Goal: Find specific page/section: Find specific page/section

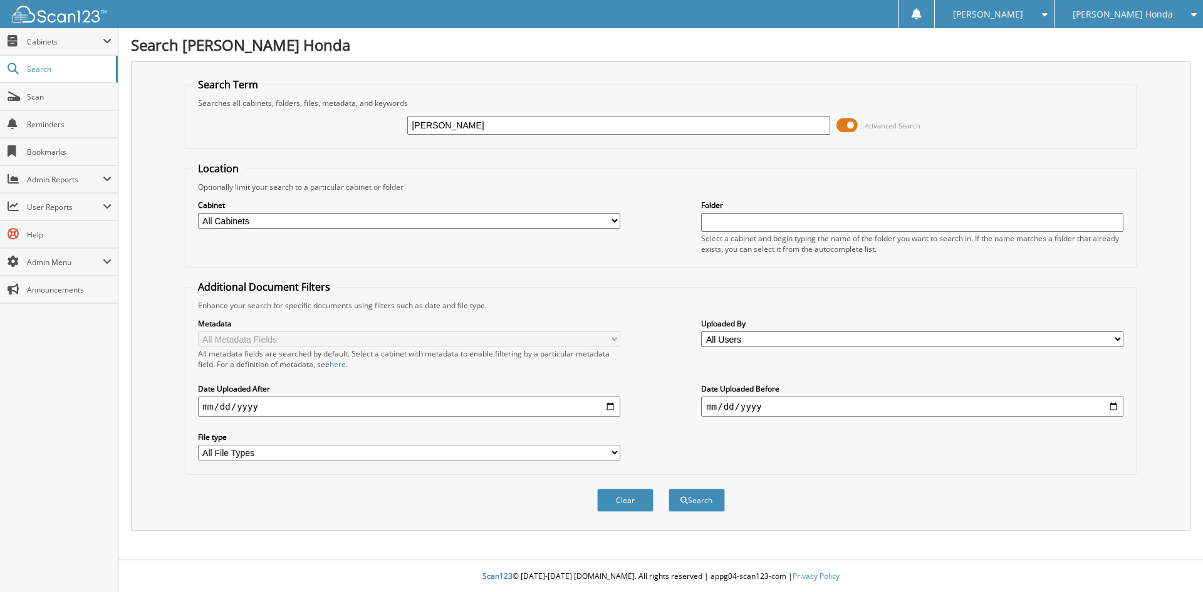
type input "WILSON"
click at [669, 489] on button "Search" at bounding box center [697, 500] width 56 height 23
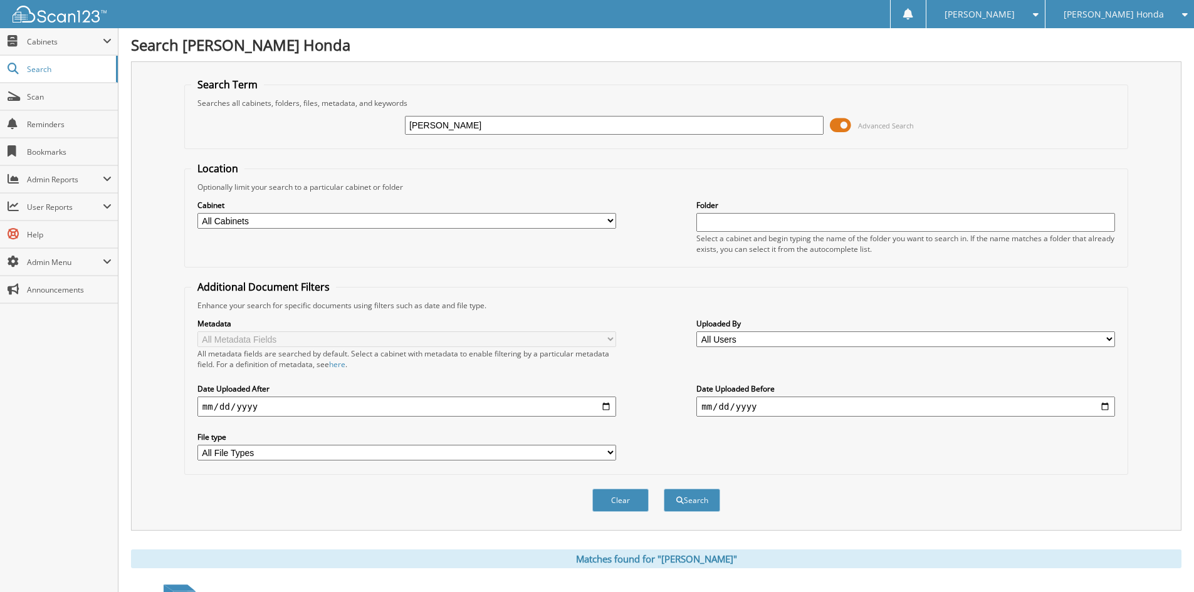
drag, startPoint x: 519, startPoint y: 122, endPoint x: 512, endPoint y: 127, distance: 8.9
click at [518, 122] on input "WILSON" at bounding box center [614, 125] width 419 height 19
type input "WILSON ANITA 011195"
click at [664, 489] on button "Search" at bounding box center [692, 500] width 56 height 23
drag, startPoint x: 517, startPoint y: 125, endPoint x: 326, endPoint y: 107, distance: 191.3
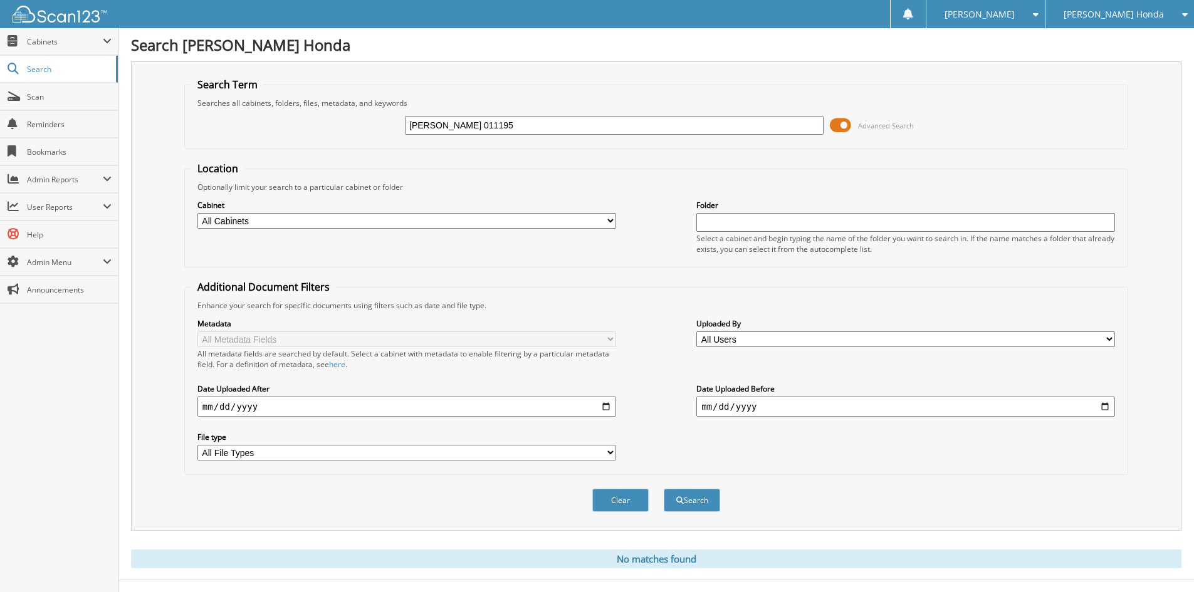
click at [326, 107] on fieldset "Search Term Searches all cabinets, folders, files, metadata, and keywords WILSO…" at bounding box center [656, 113] width 944 height 71
type input "[PERSON_NAME] 011195"
click at [706, 496] on button "Search" at bounding box center [692, 500] width 56 height 23
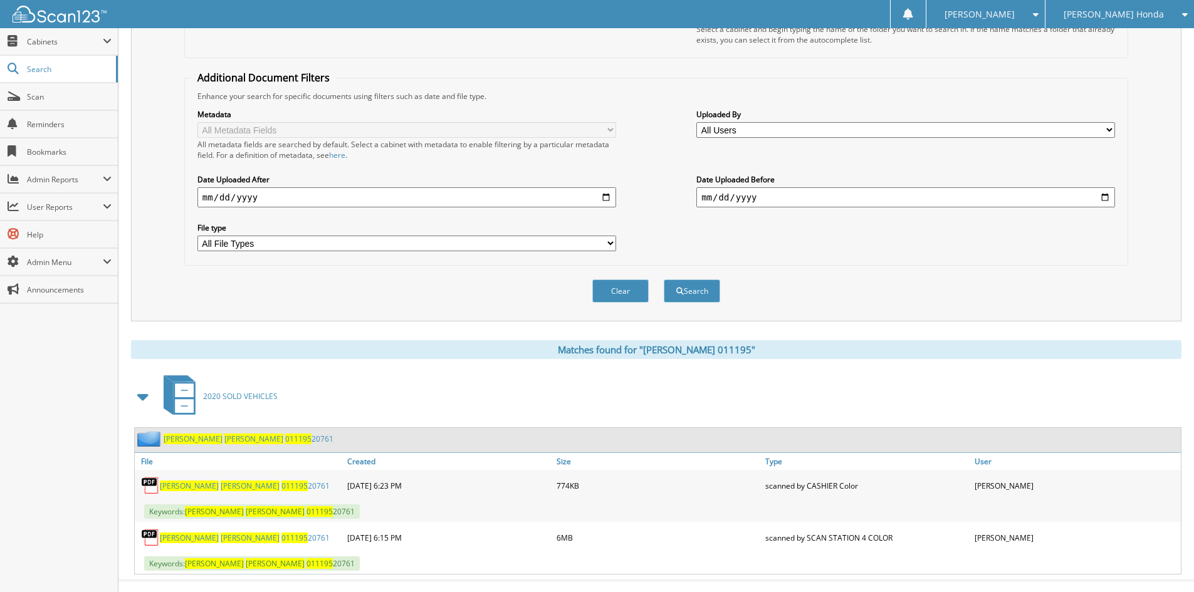
scroll to position [230, 0]
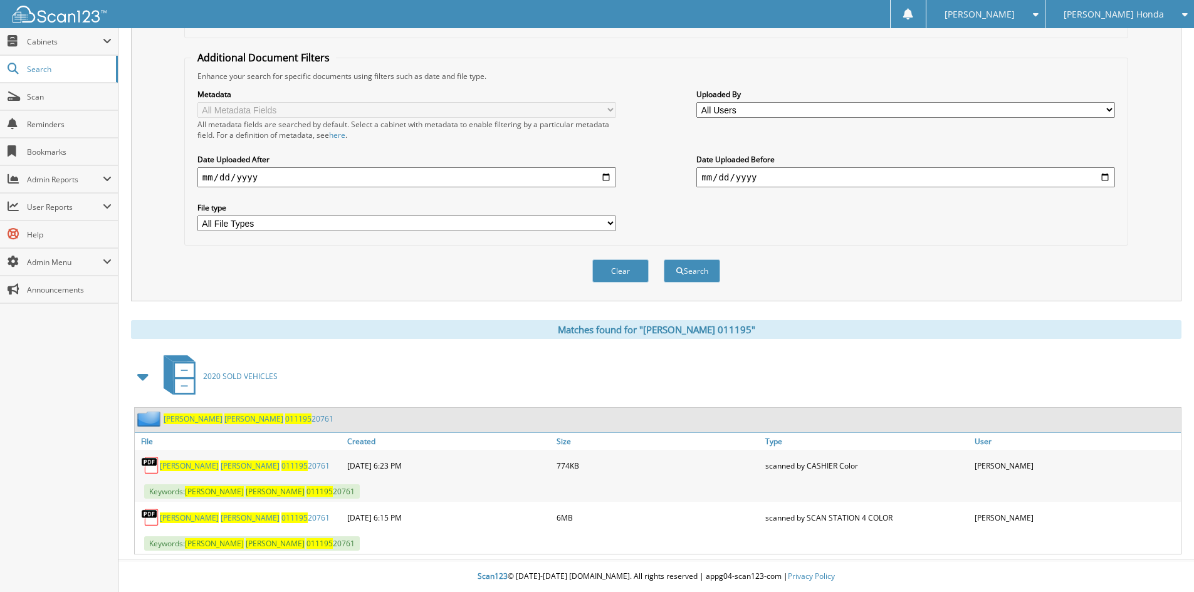
click at [211, 515] on link "WILSON ALISA 011195 20761" at bounding box center [245, 518] width 170 height 11
click at [43, 96] on span "Scan" at bounding box center [69, 96] width 85 height 11
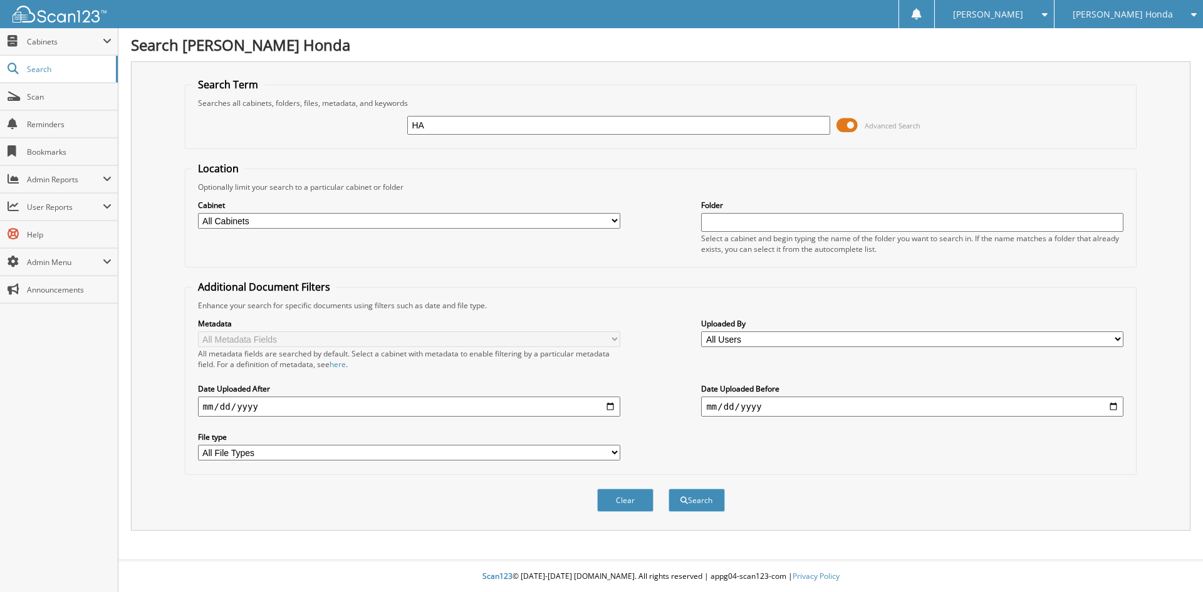
type input "H"
type input "KIRSTEN HALL 580165"
click at [669, 489] on button "Search" at bounding box center [697, 500] width 56 height 23
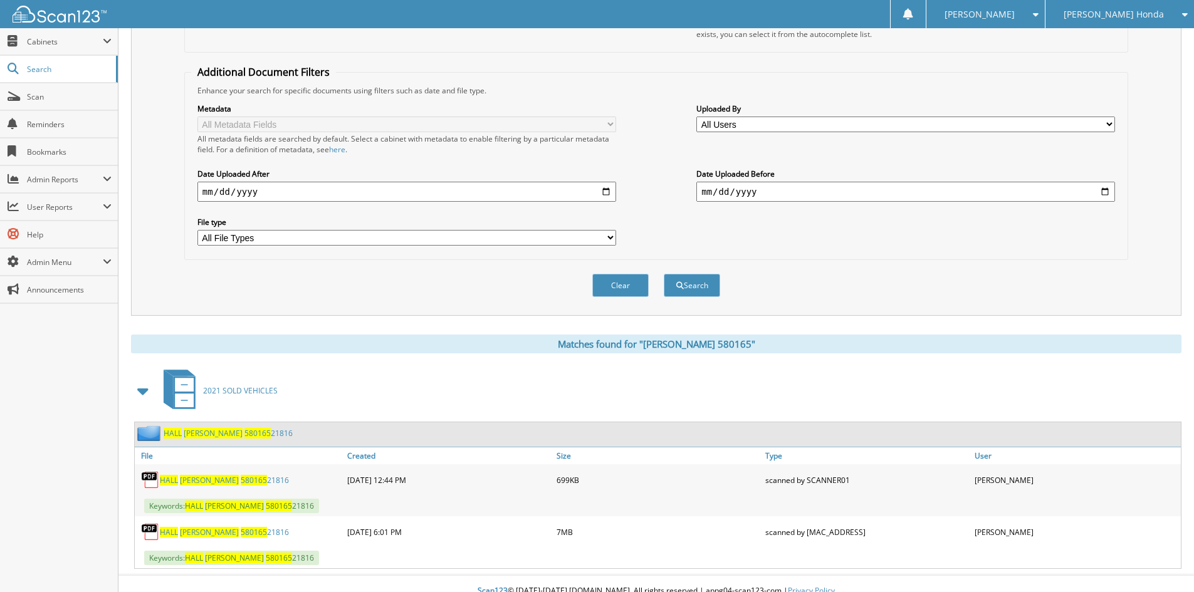
scroll to position [230, 0]
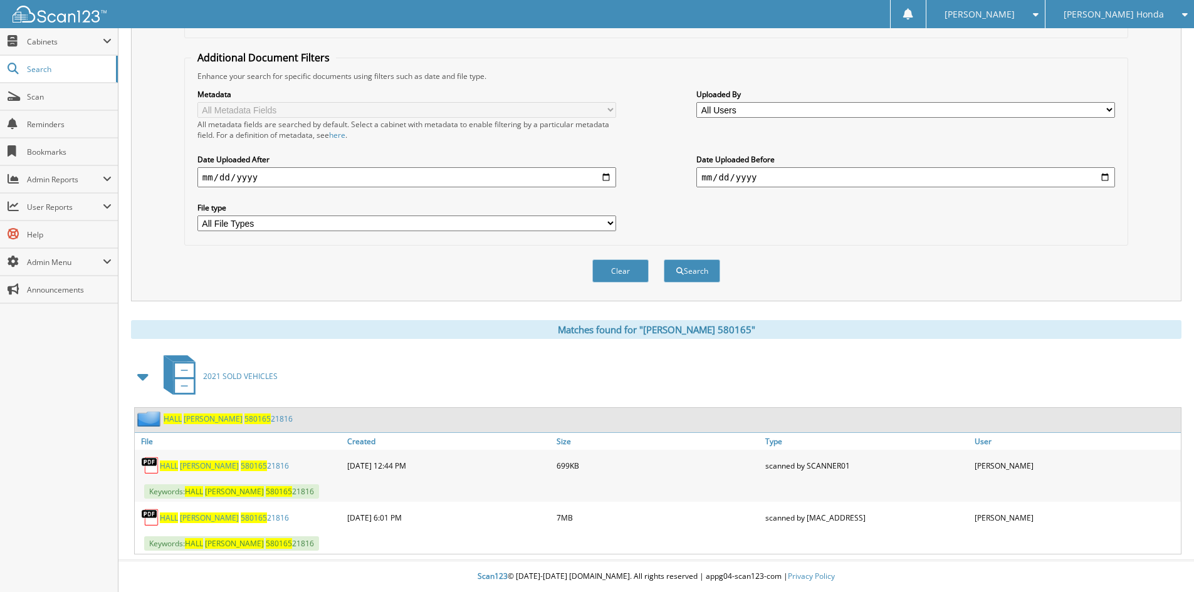
click at [241, 515] on span "580165" at bounding box center [254, 518] width 26 height 11
click at [44, 101] on span "Scan" at bounding box center [69, 96] width 85 height 11
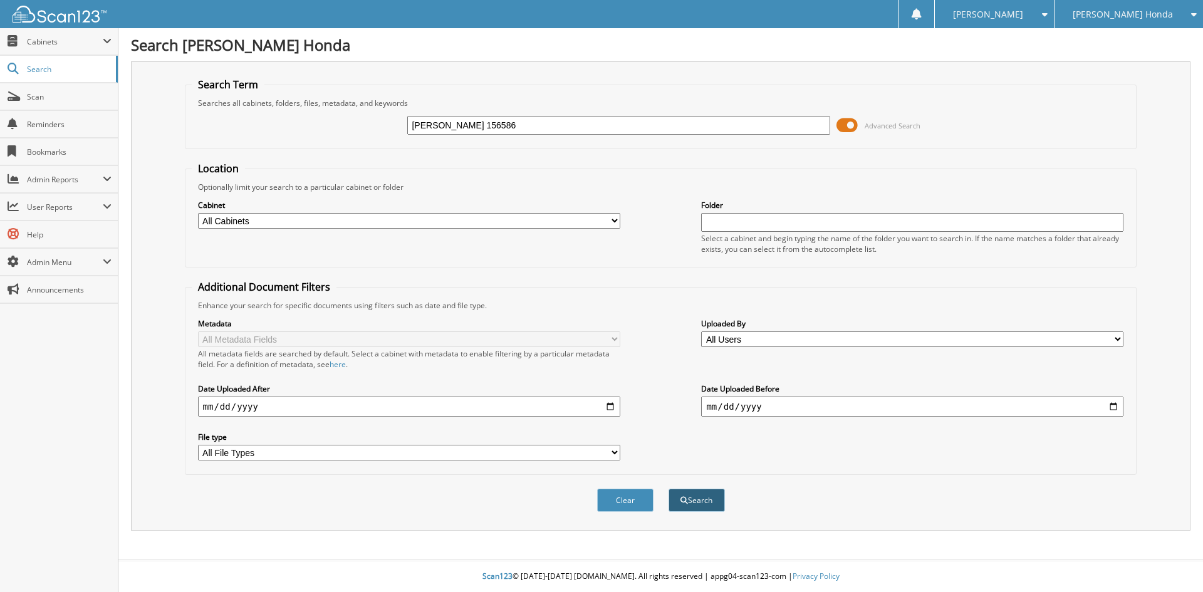
type input "KAHN LAUREN 156586"
click at [702, 507] on button "Search" at bounding box center [697, 500] width 56 height 23
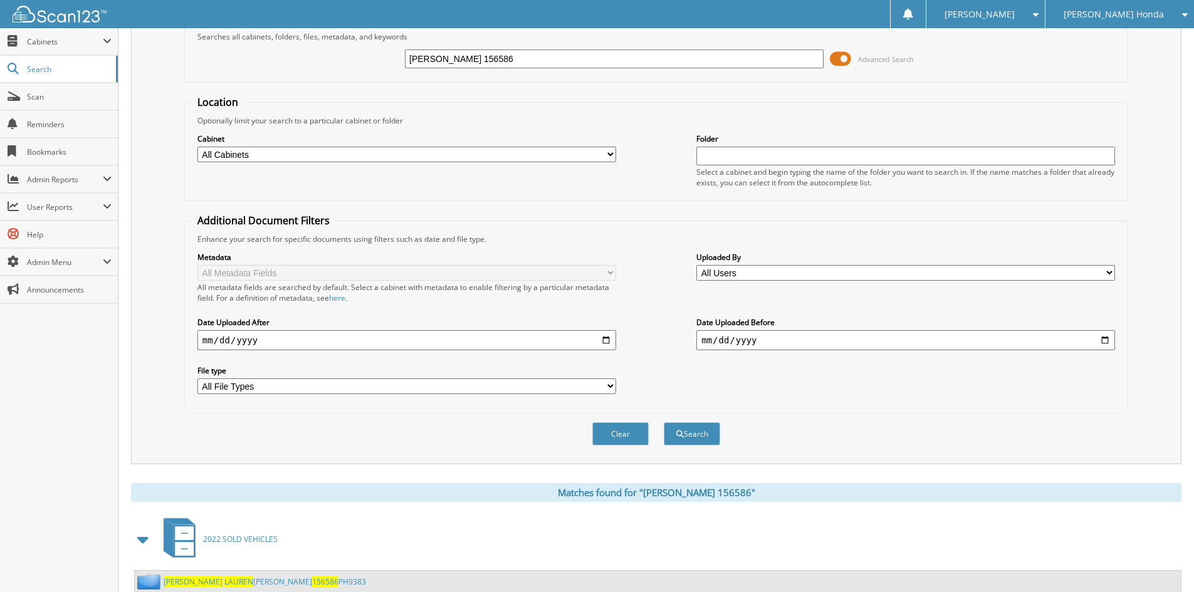
scroll to position [230, 0]
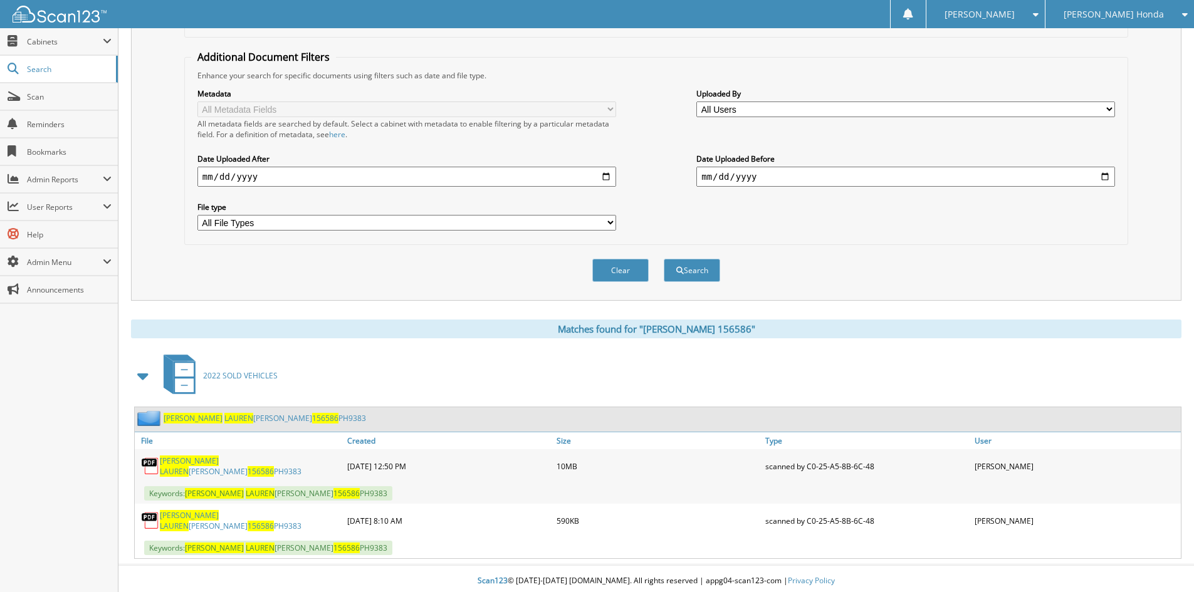
click at [217, 464] on link "[PERSON_NAME] [PERSON_NAME] 156586 PH9383" at bounding box center [250, 465] width 181 height 21
drag, startPoint x: 37, startPoint y: 98, endPoint x: 70, endPoint y: 98, distance: 32.6
click at [37, 98] on span "Scan" at bounding box center [69, 96] width 85 height 11
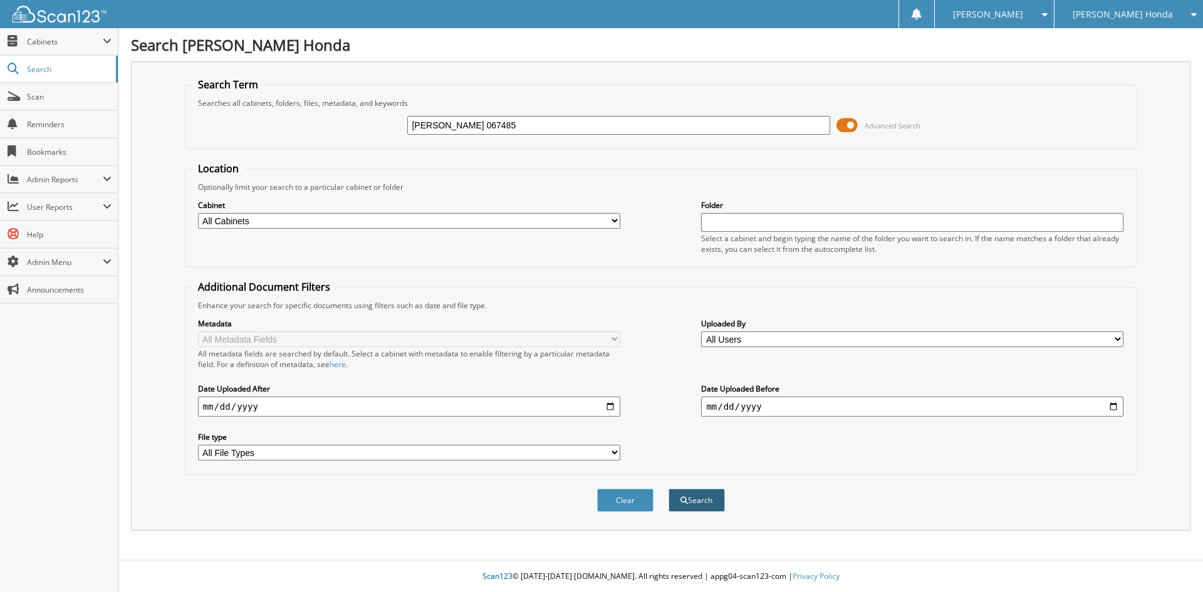
type input "[PERSON_NAME] 067485"
click at [698, 494] on button "Search" at bounding box center [697, 500] width 56 height 23
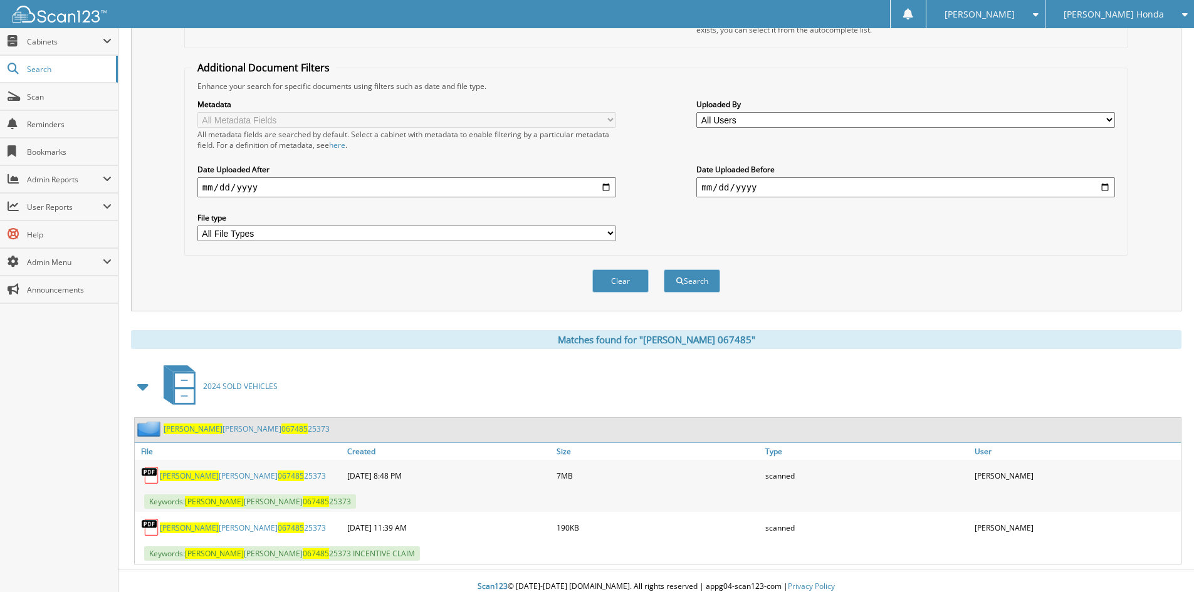
scroll to position [230, 0]
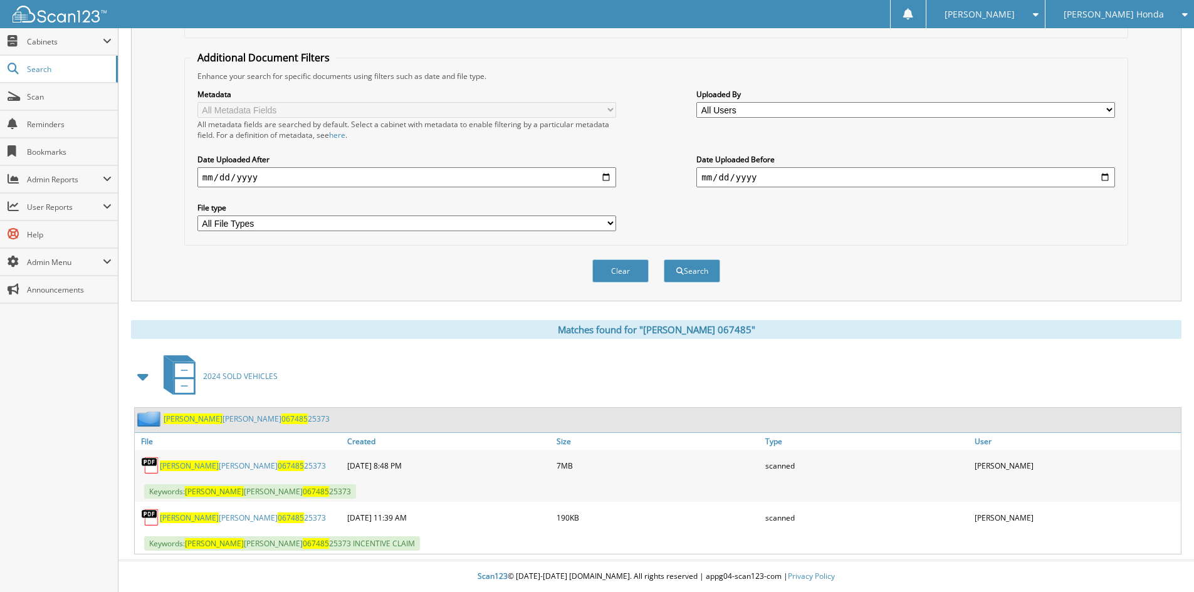
click at [254, 461] on link "[PERSON_NAME] [PERSON_NAME] 067485 25373" at bounding box center [243, 466] width 166 height 11
click at [28, 98] on span "Scan" at bounding box center [69, 96] width 85 height 11
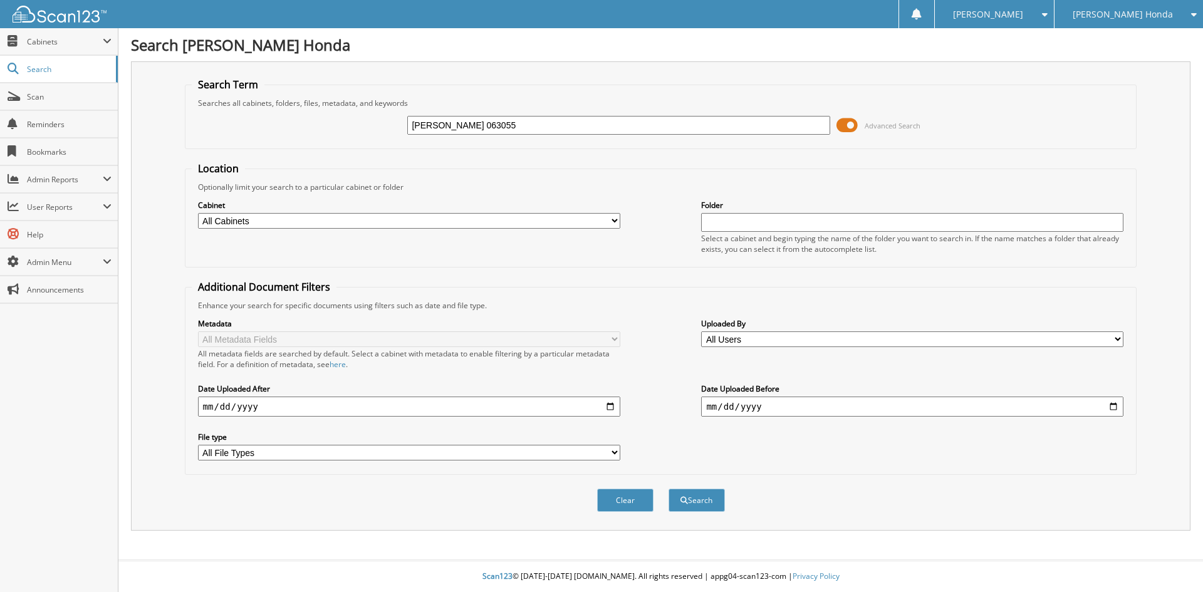
type input "ROGERS DYLAN 063055"
click at [669, 489] on button "Search" at bounding box center [697, 500] width 56 height 23
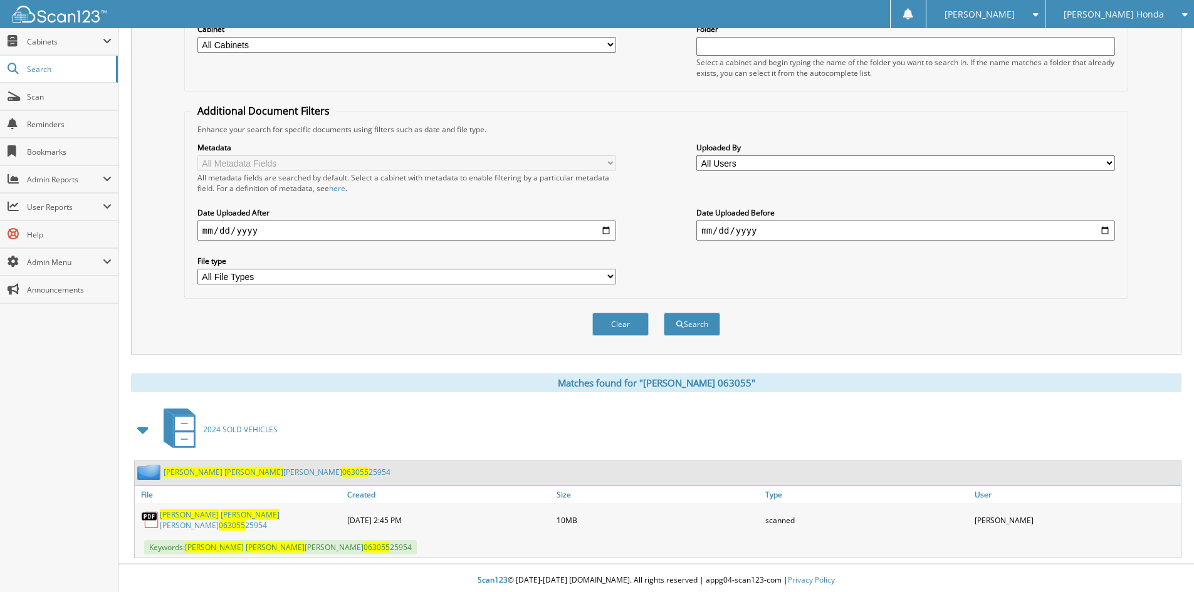
scroll to position [178, 0]
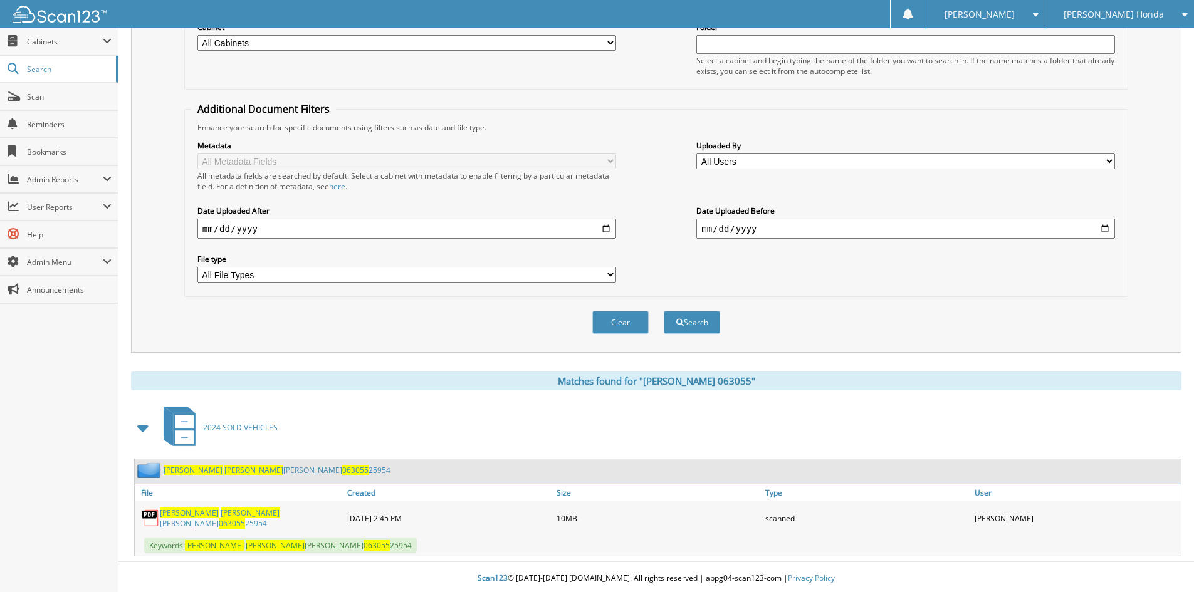
click at [245, 518] on span "063055" at bounding box center [232, 523] width 26 height 11
click at [26, 97] on link "Scan" at bounding box center [59, 96] width 118 height 27
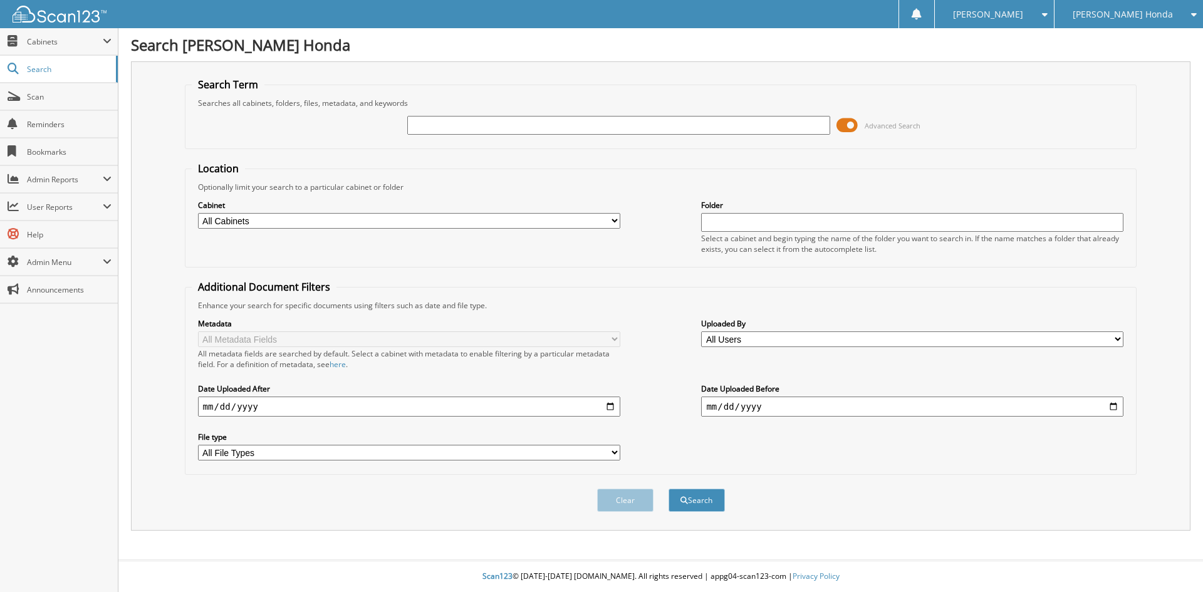
type input "I"
type input "NICOLE OVERTON 003495"
click at [669, 489] on button "Search" at bounding box center [697, 500] width 56 height 23
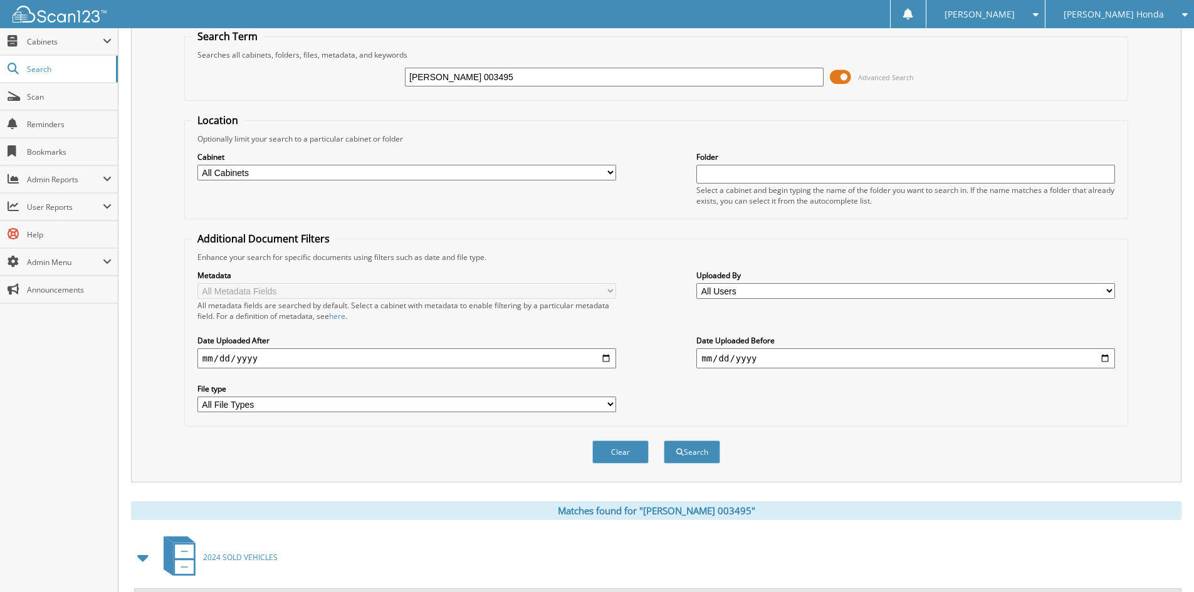
scroll to position [178, 0]
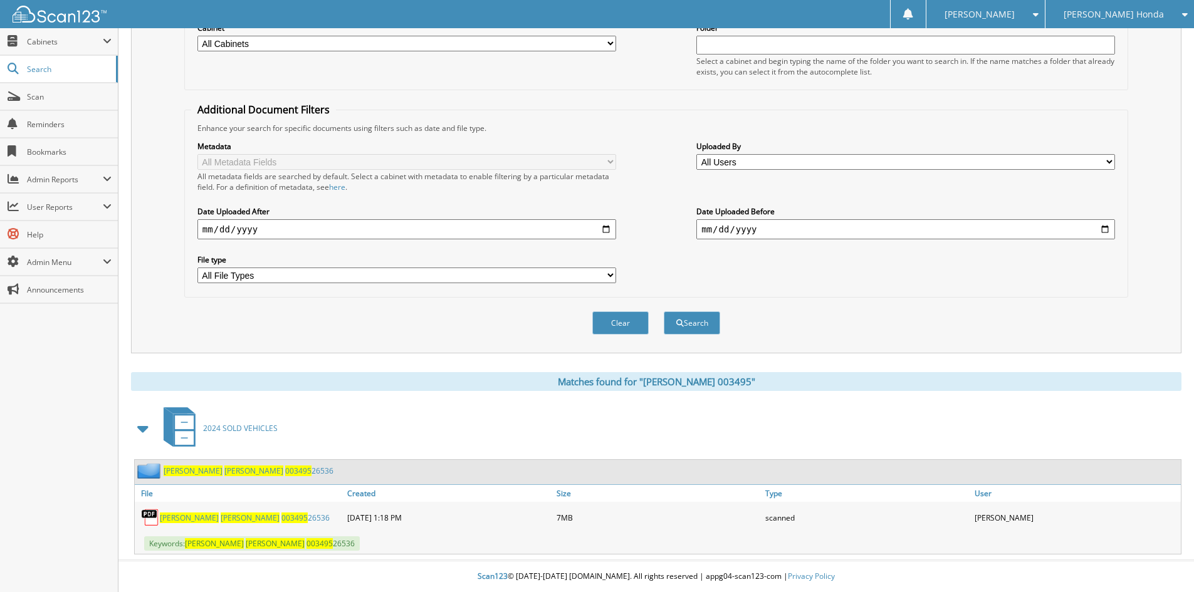
click at [281, 518] on span "003495" at bounding box center [294, 518] width 26 height 11
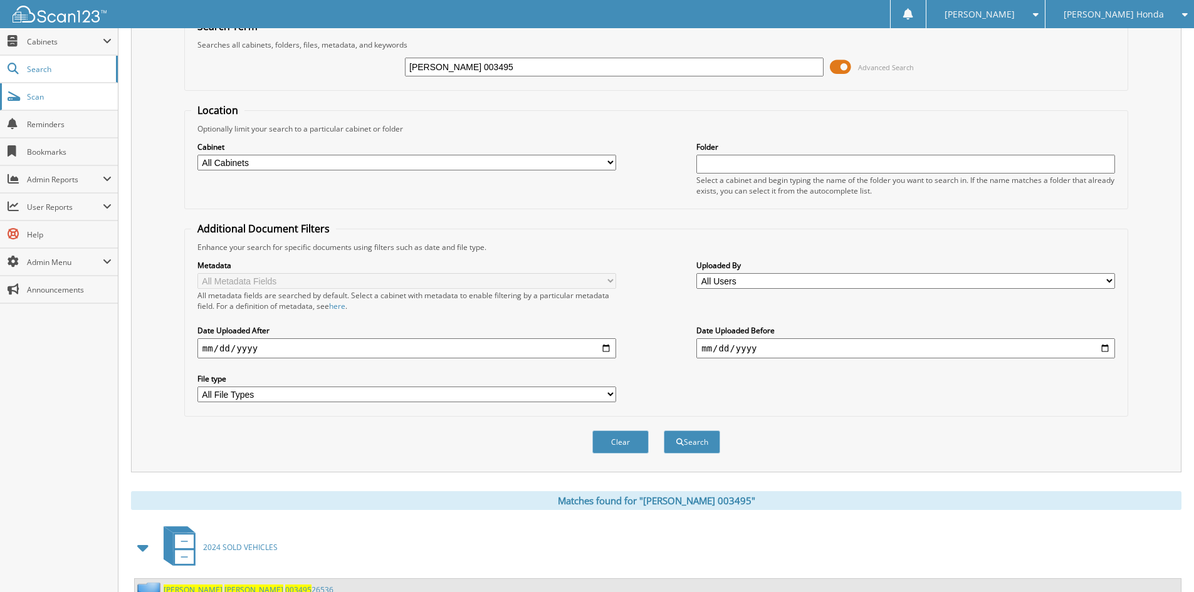
scroll to position [53, 0]
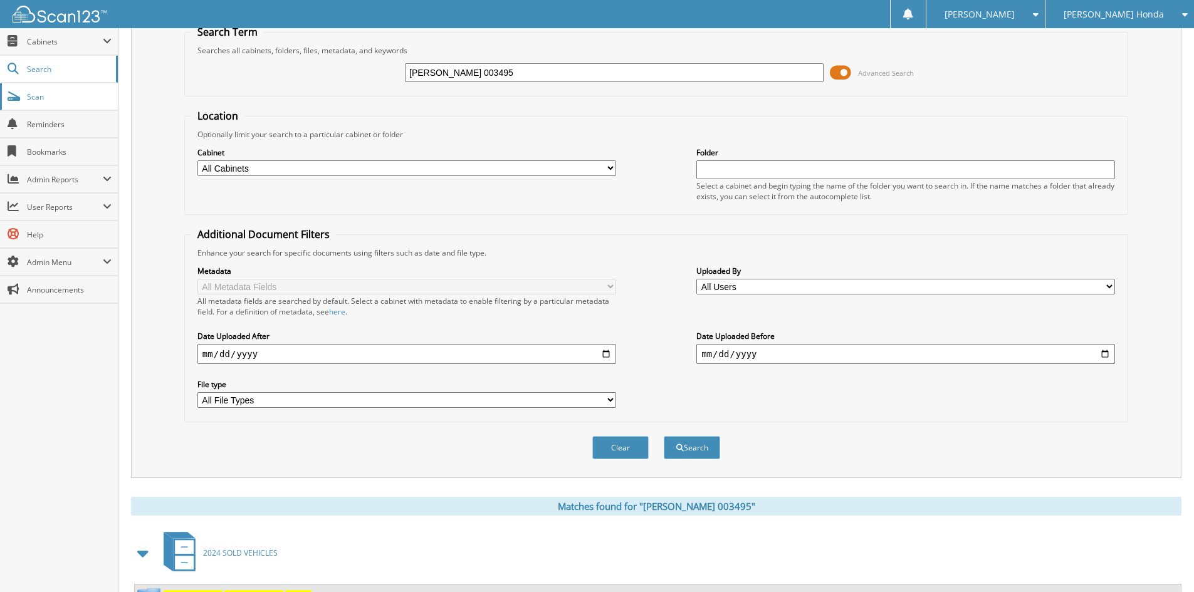
click at [38, 93] on span "Scan" at bounding box center [69, 96] width 85 height 11
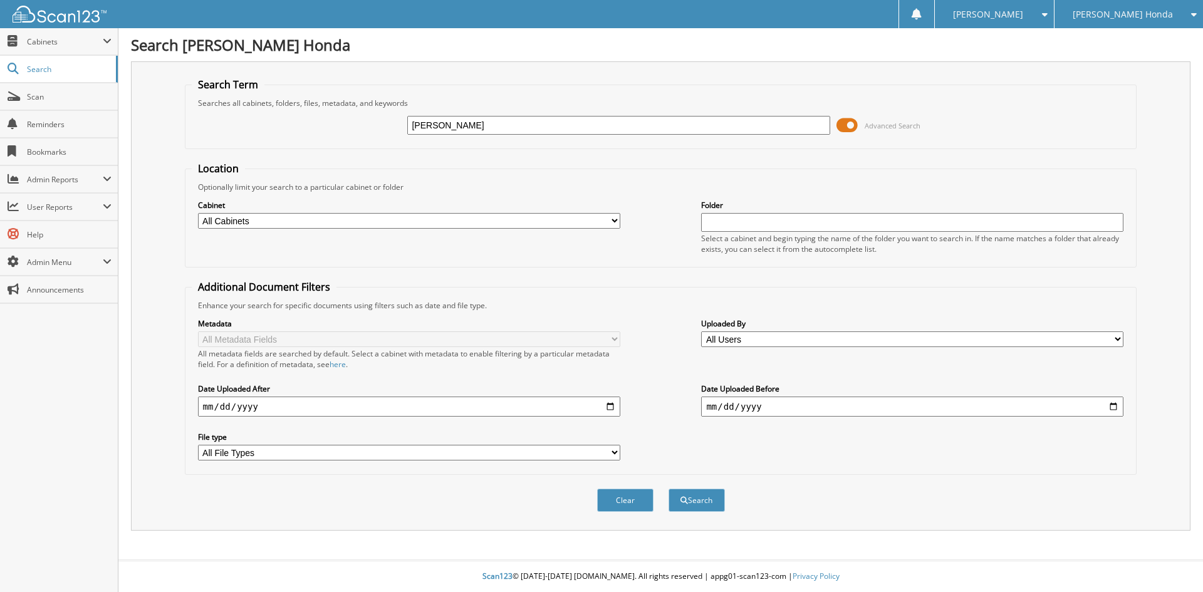
type input "BROOKS TIMOTHY"
click at [669, 489] on button "Search" at bounding box center [697, 500] width 56 height 23
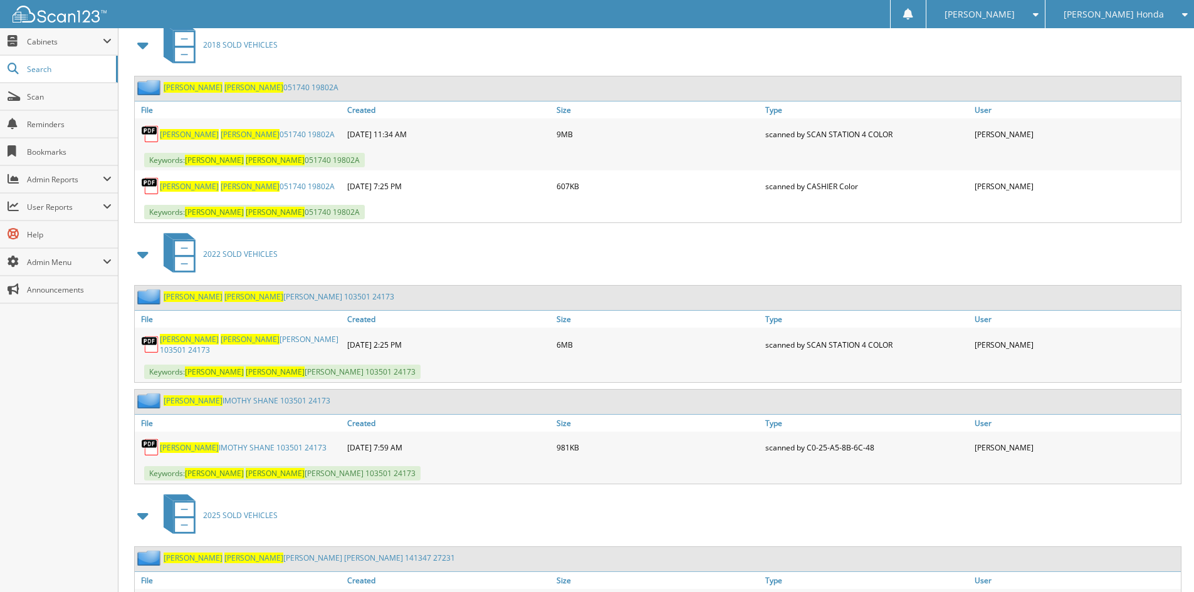
scroll to position [564, 0]
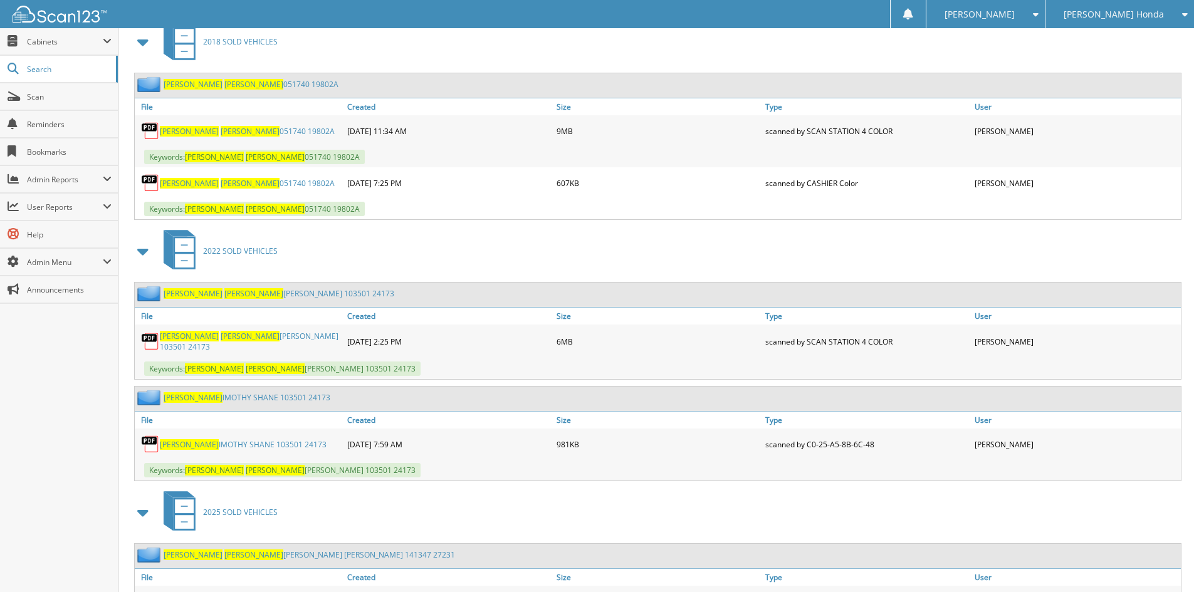
click at [221, 338] on span "TIMOTHY" at bounding box center [250, 336] width 59 height 11
click at [39, 97] on span "Scan" at bounding box center [69, 96] width 85 height 11
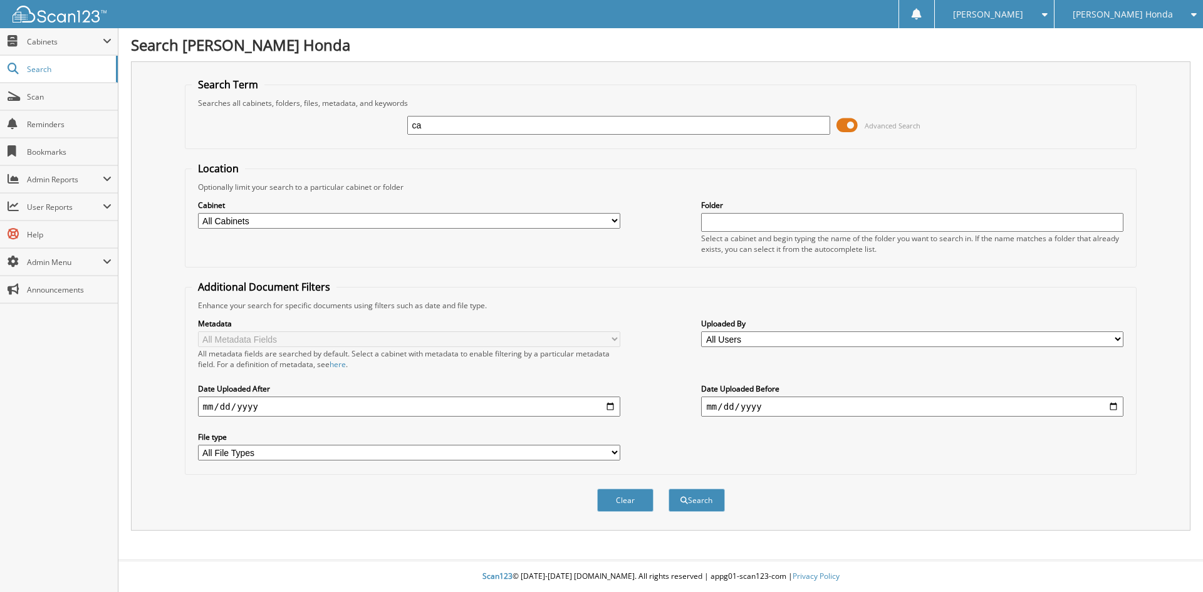
type input "c"
type input "[PERSON_NAME] 058692"
click at [707, 501] on button "Search" at bounding box center [697, 500] width 56 height 23
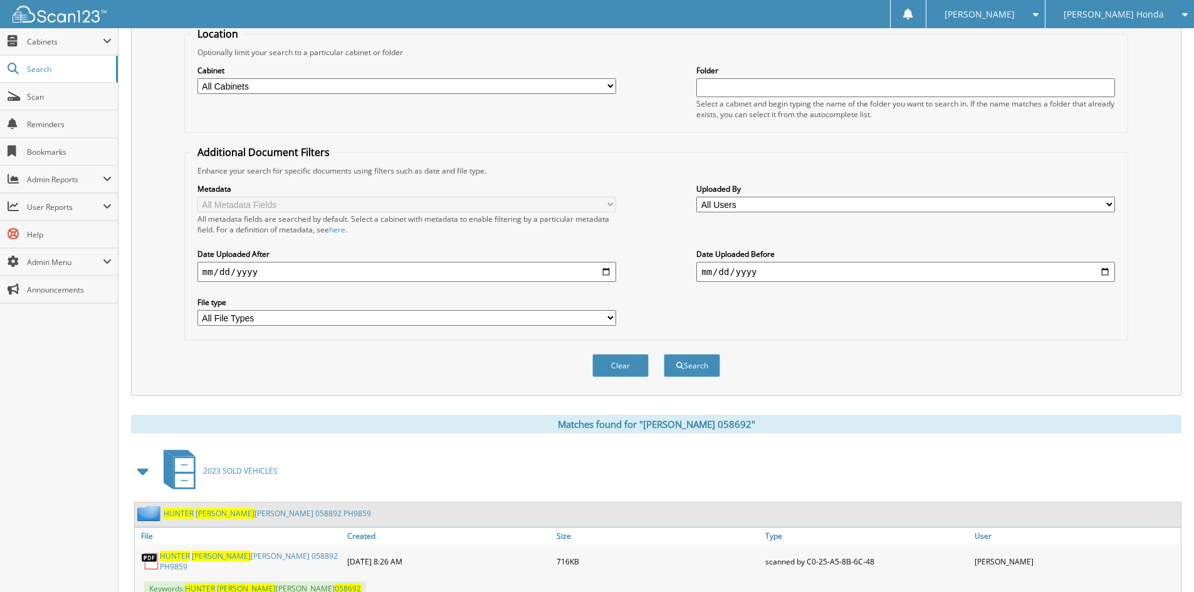
scroll to position [178, 0]
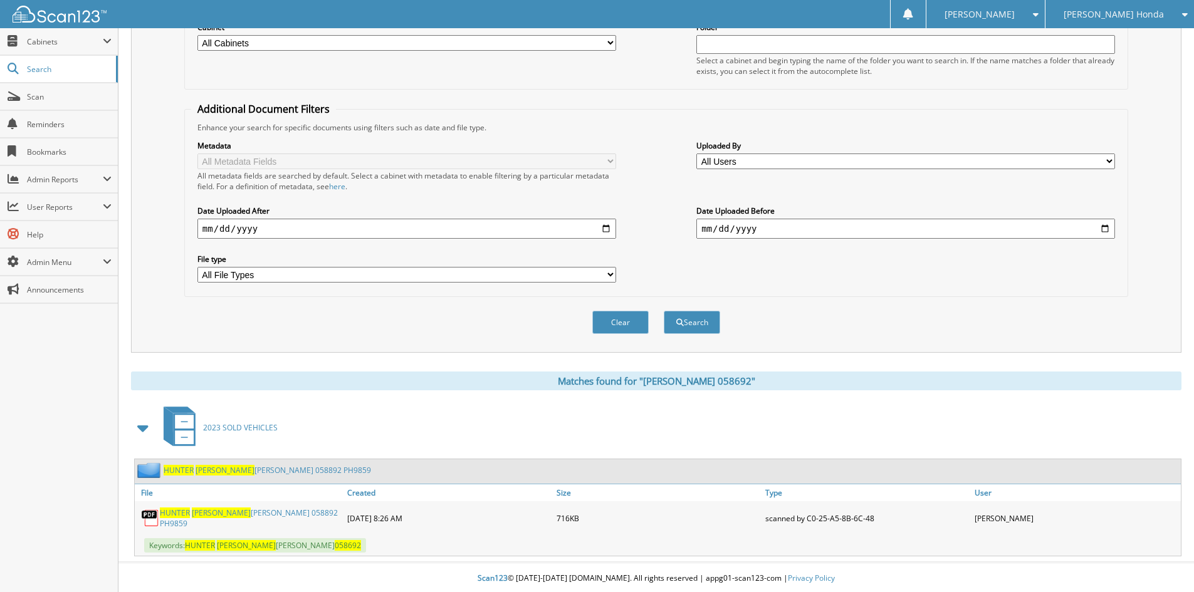
click at [233, 519] on link "[PERSON_NAME] [PERSON_NAME] 058892 PH9859" at bounding box center [250, 517] width 181 height 21
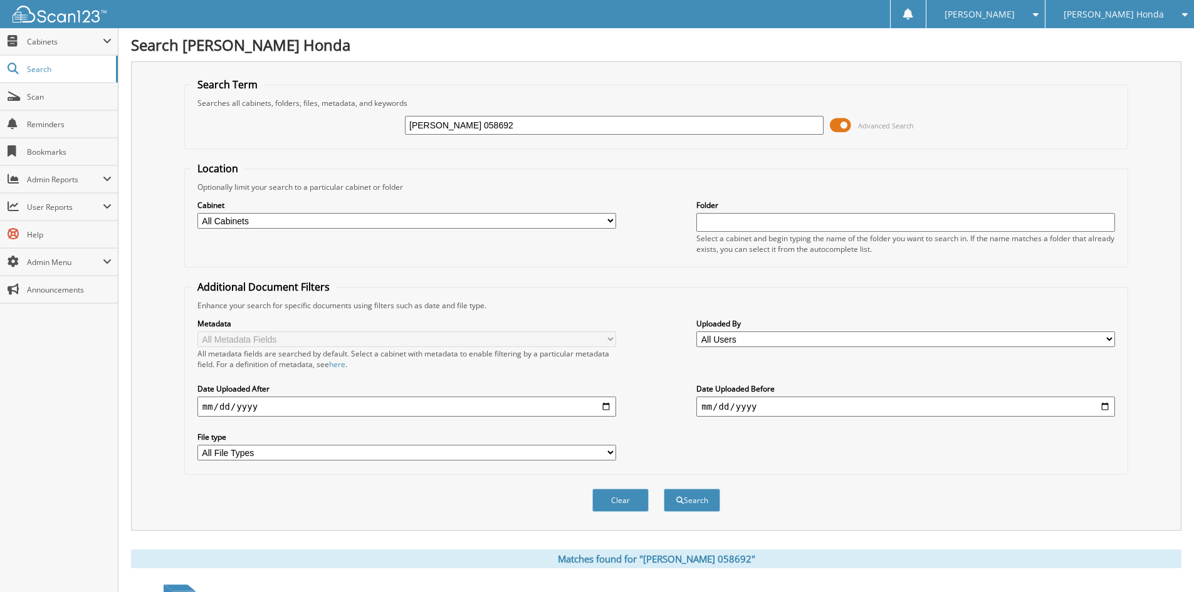
drag, startPoint x: 545, startPoint y: 127, endPoint x: 330, endPoint y: 113, distance: 215.4
click at [331, 113] on div "CARMEN HUNTER 058692 Advanced Search" at bounding box center [656, 125] width 930 height 34
type input "HUNTER 058692"
click at [664, 489] on button "Search" at bounding box center [692, 500] width 56 height 23
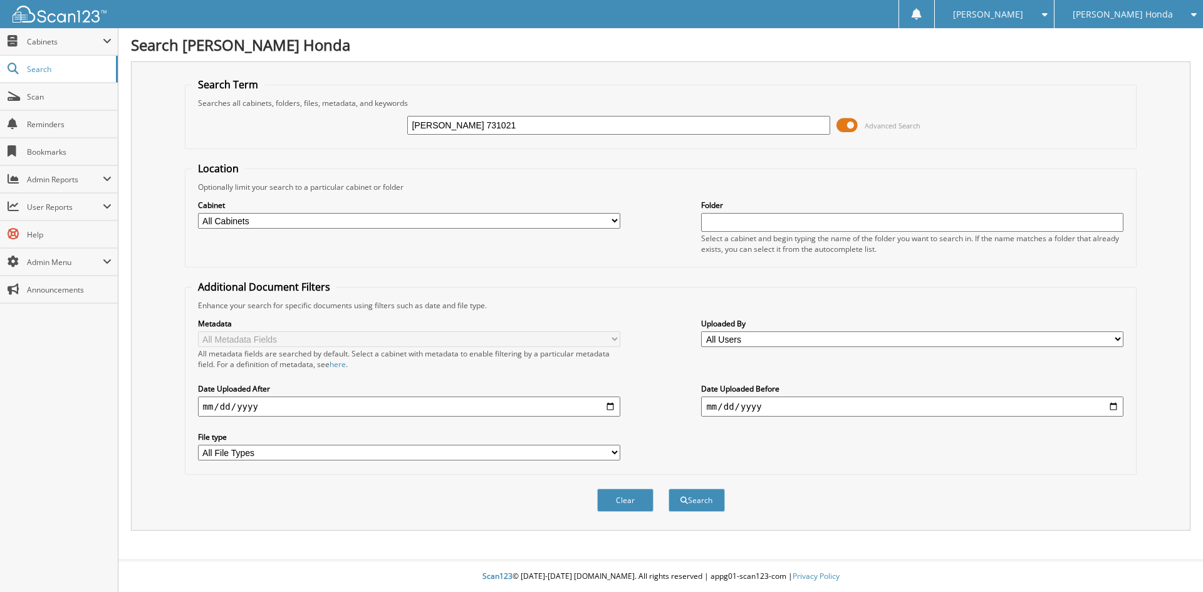
type input "[PERSON_NAME] 731021"
click at [669, 489] on button "Search" at bounding box center [697, 500] width 56 height 23
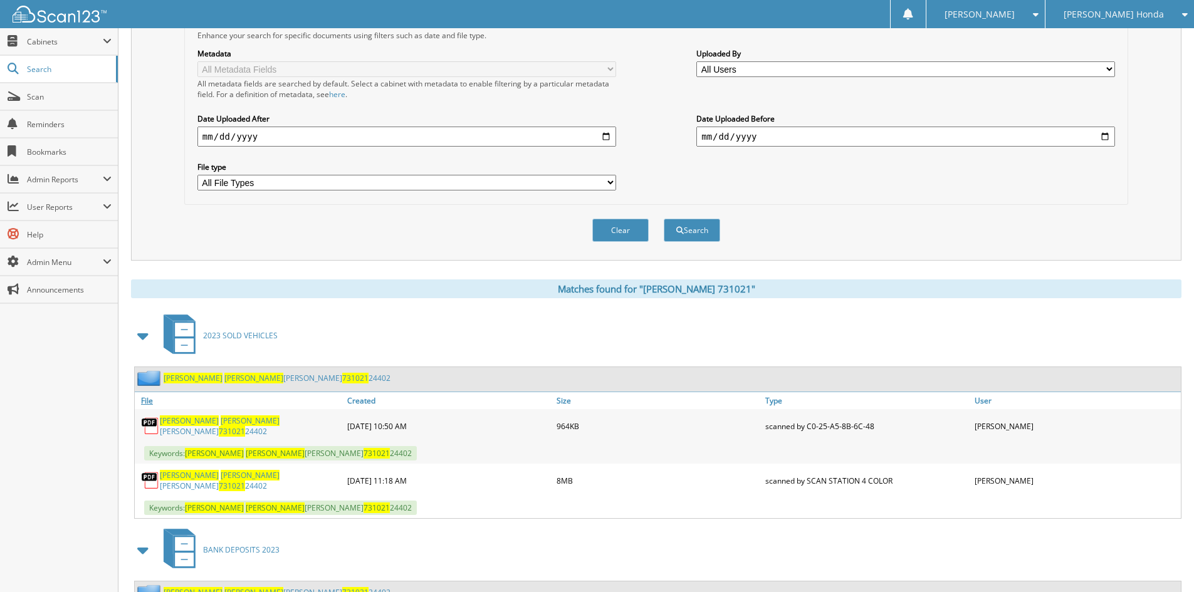
scroll to position [318, 0]
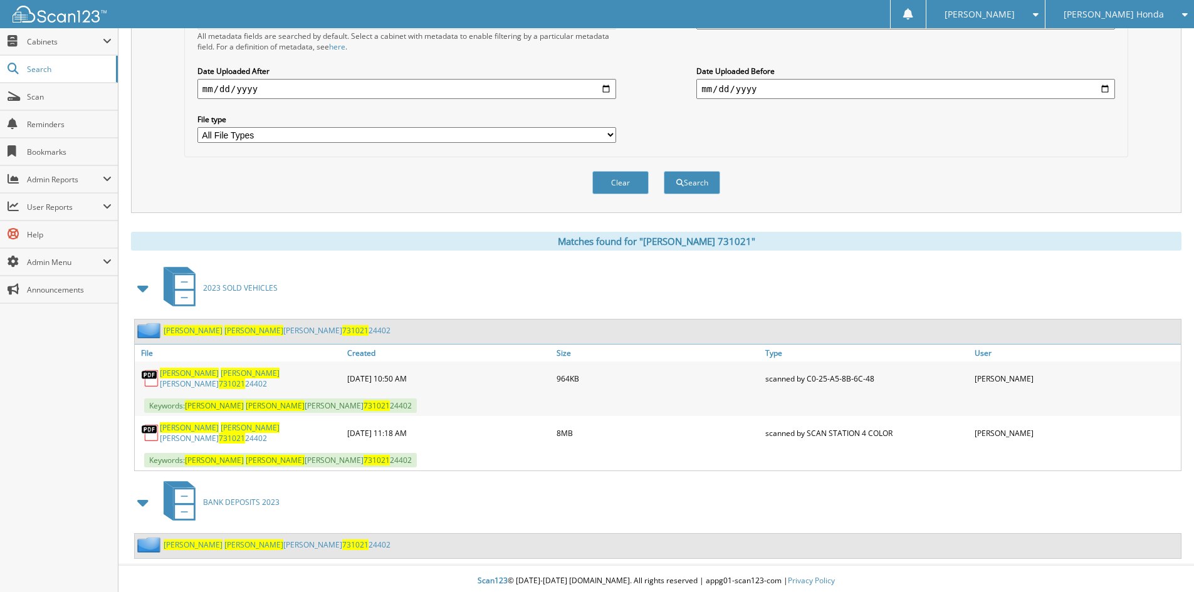
click at [222, 428] on link "OWENS JUDITH CAROL 731021 24402" at bounding box center [250, 432] width 181 height 21
click at [56, 100] on span "Scan" at bounding box center [69, 96] width 85 height 11
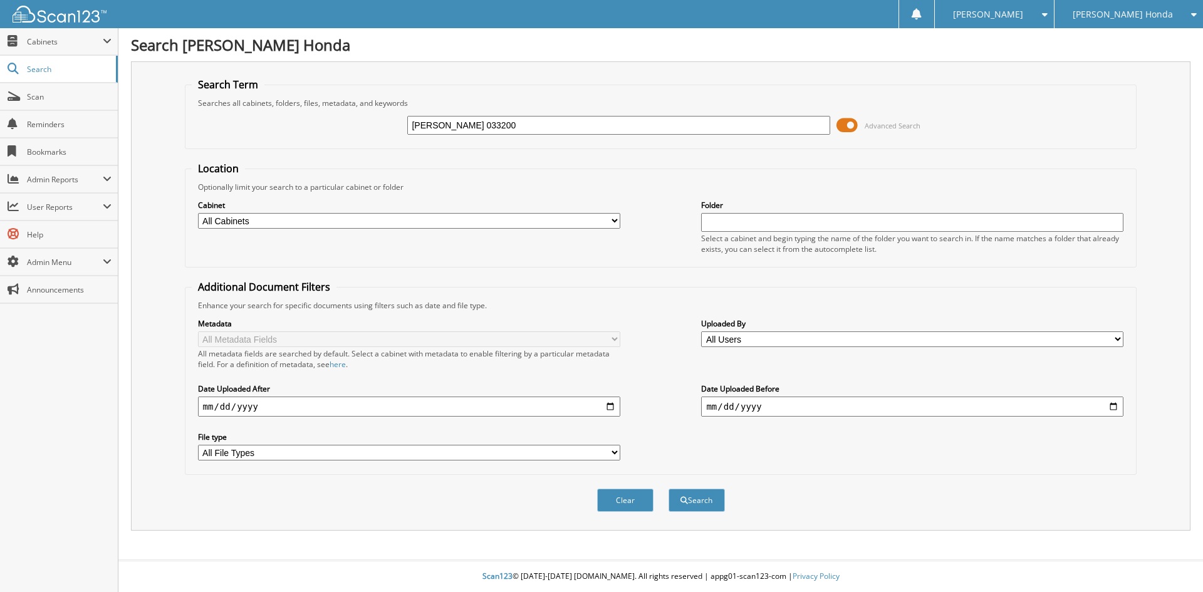
type input "[PERSON_NAME] 033200"
click at [669, 489] on button "Search" at bounding box center [697, 500] width 56 height 23
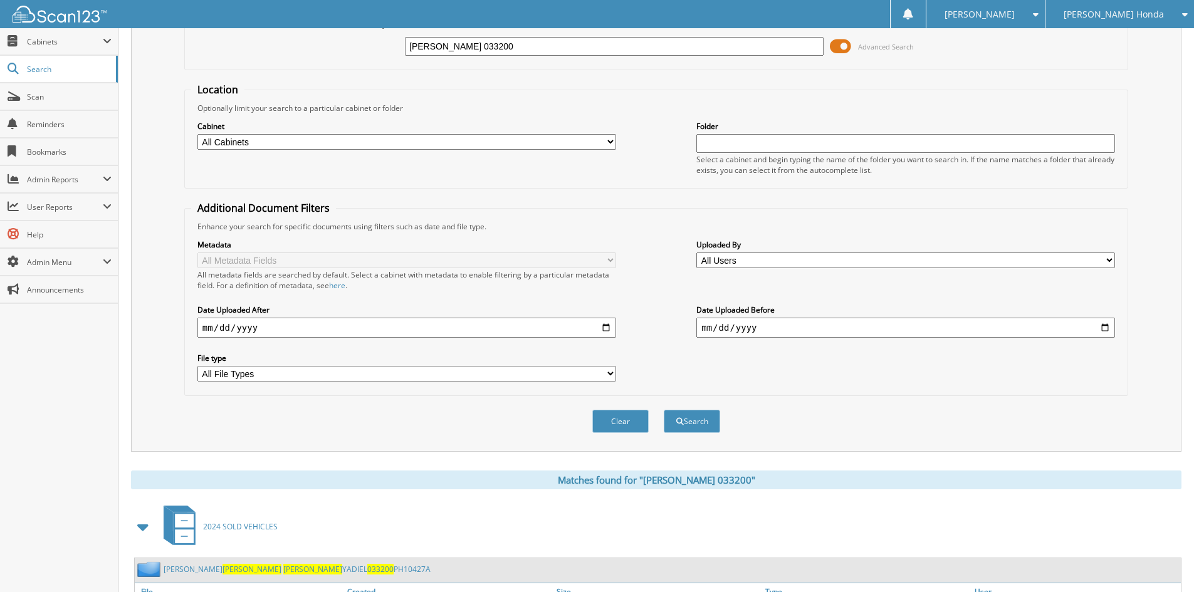
scroll to position [230, 0]
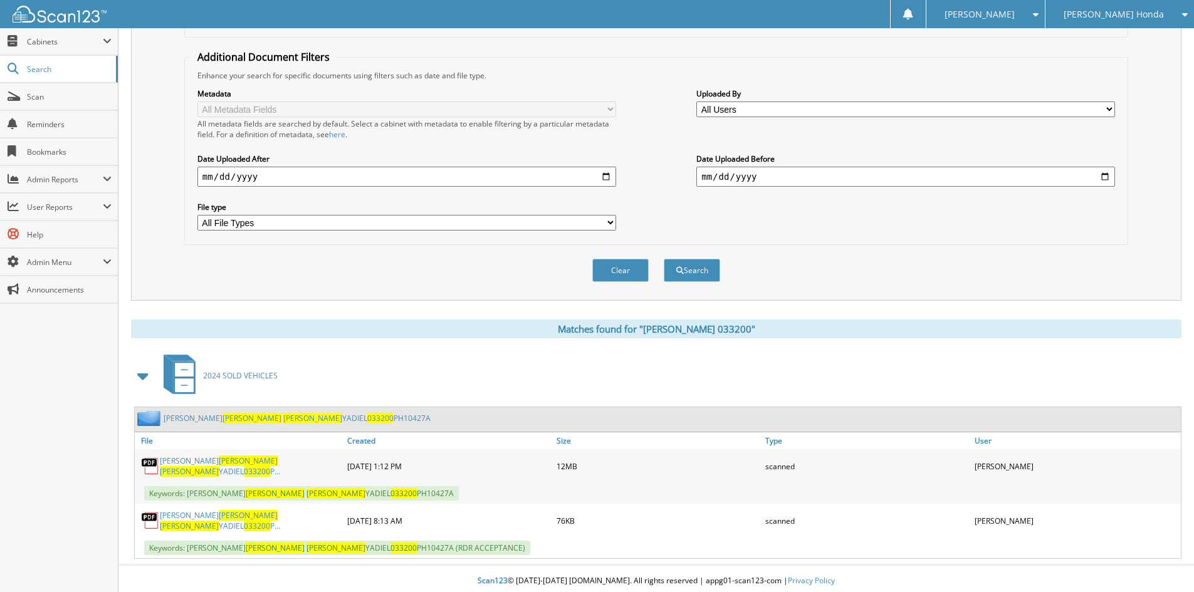
click at [216, 467] on span "[PERSON_NAME]" at bounding box center [189, 471] width 59 height 11
drag, startPoint x: 46, startPoint y: 91, endPoint x: 46, endPoint y: 84, distance: 6.9
click at [46, 90] on link "Scan" at bounding box center [59, 96] width 118 height 27
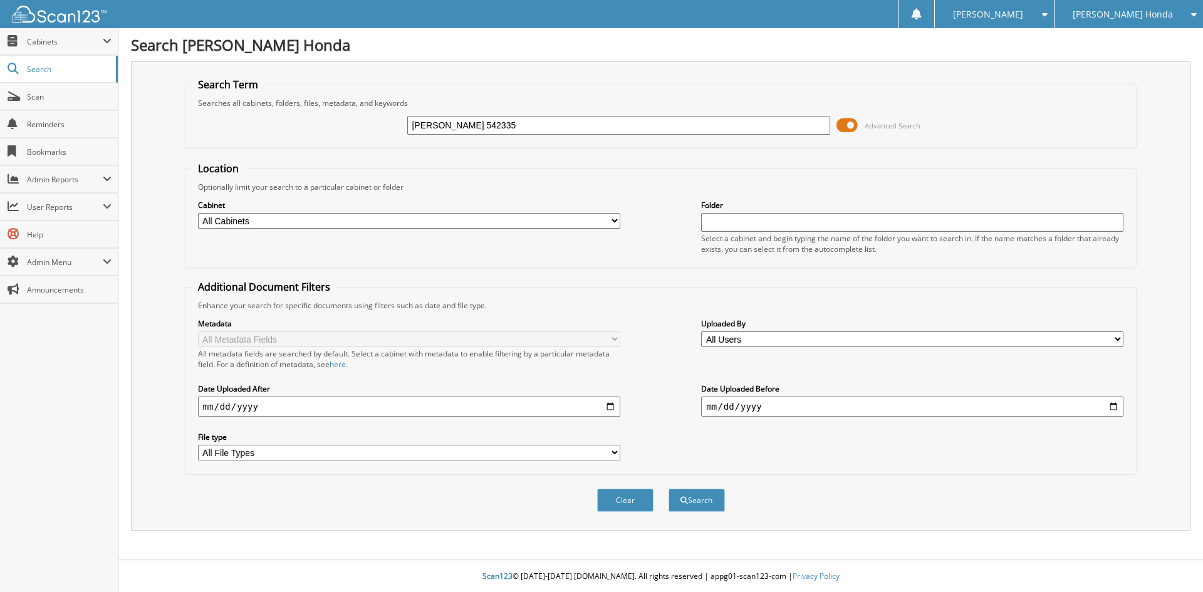
type input "[PERSON_NAME] 542335"
click at [669, 489] on button "Search" at bounding box center [697, 500] width 56 height 23
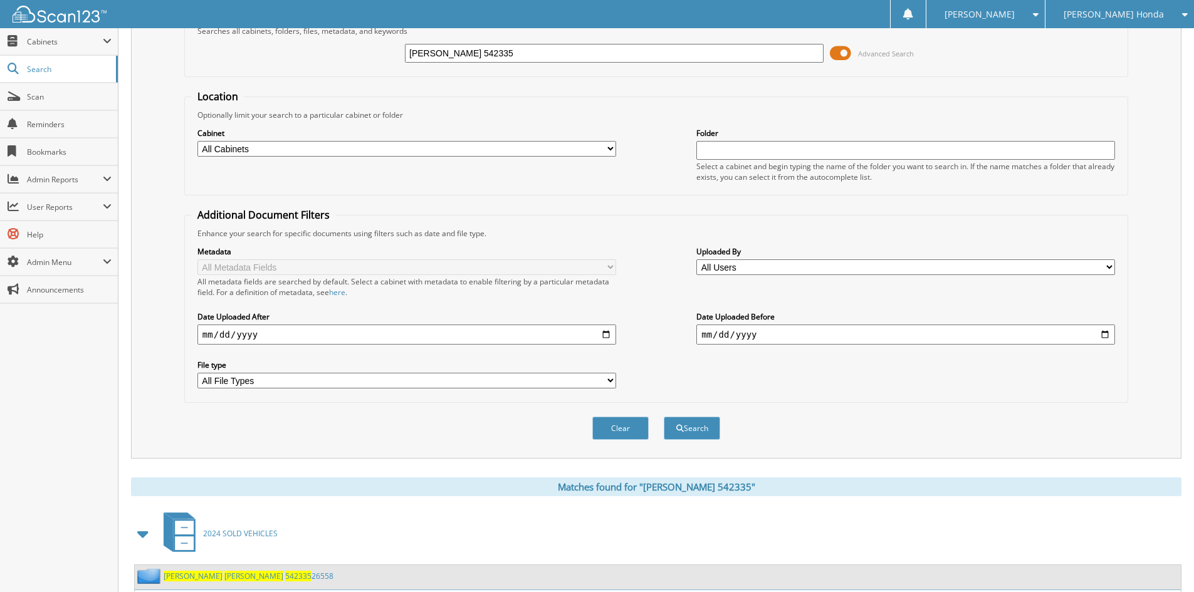
scroll to position [178, 0]
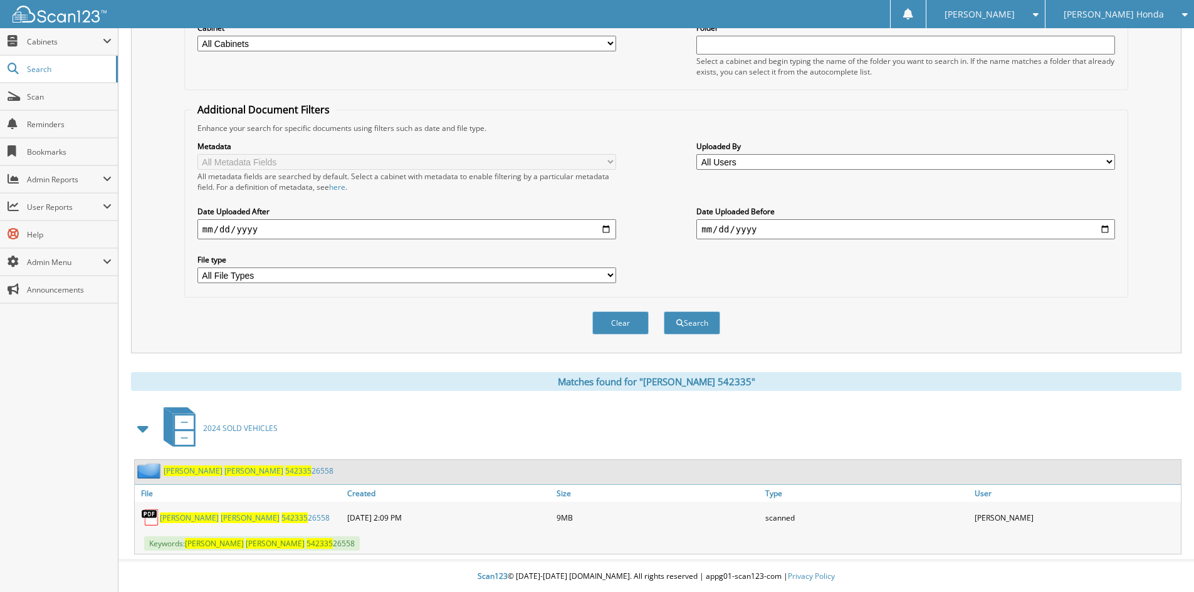
click at [281, 518] on span "542335" at bounding box center [294, 518] width 26 height 11
click at [15, 96] on span at bounding box center [14, 96] width 12 height 11
